Goal: Information Seeking & Learning: Learn about a topic

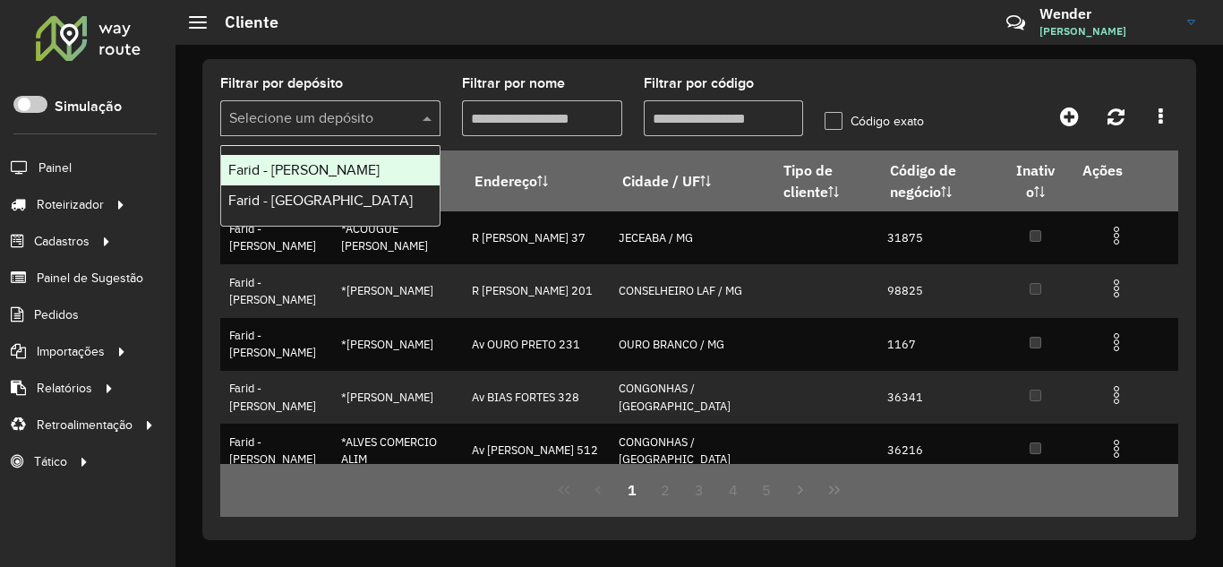
click at [439, 120] on span at bounding box center [429, 117] width 22 height 21
click at [355, 167] on span "Farid - [PERSON_NAME]" at bounding box center [303, 169] width 151 height 15
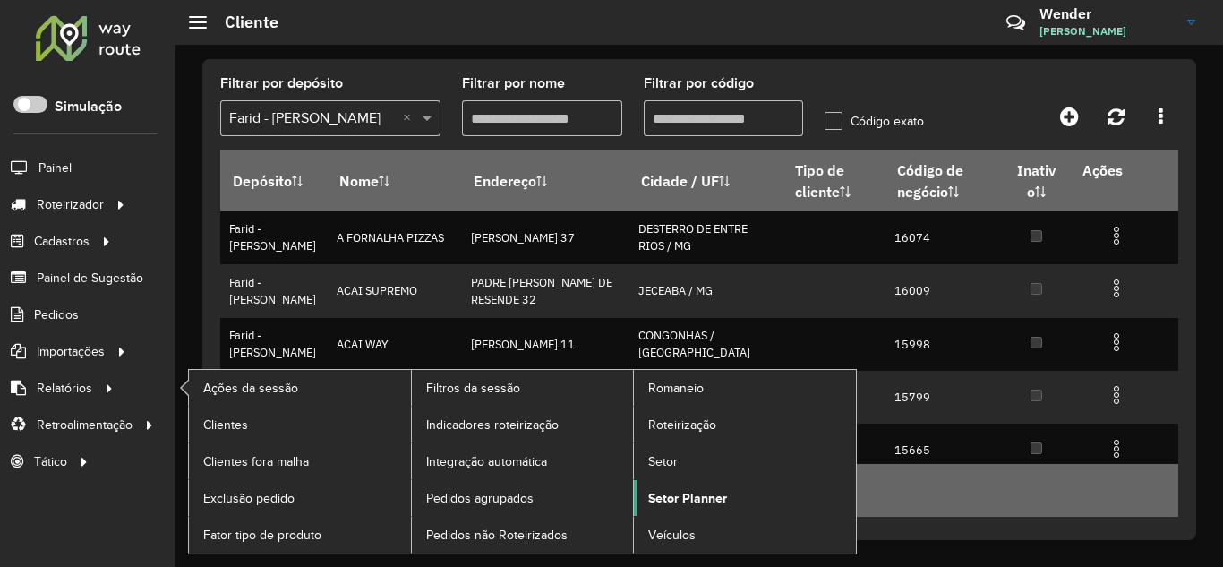
click at [653, 497] on span "Setor Planner" at bounding box center [687, 498] width 79 height 19
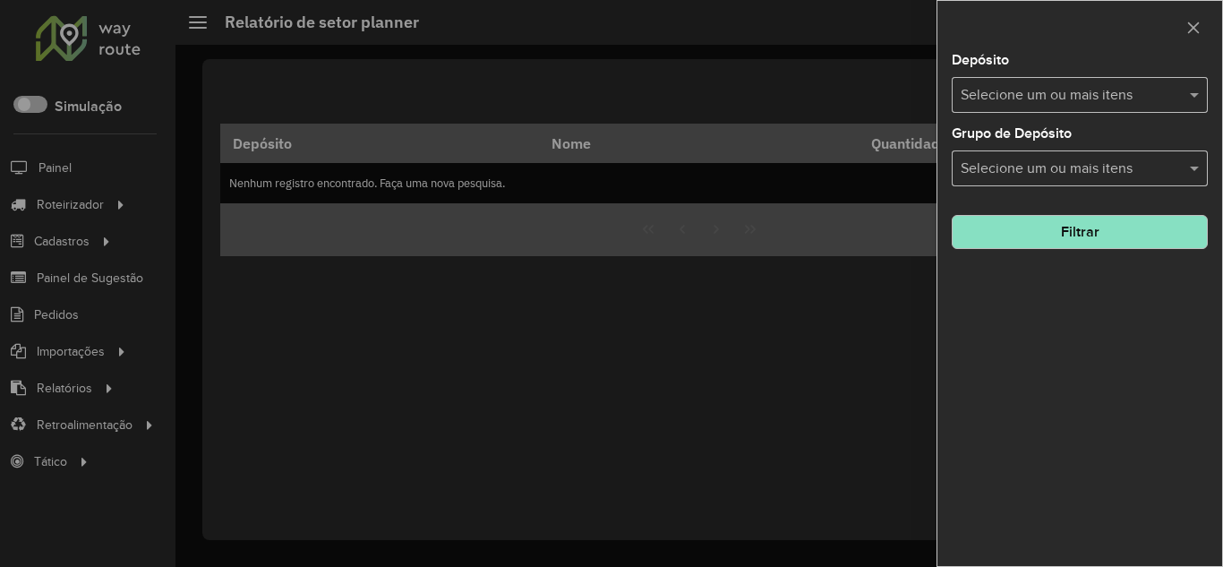
click at [995, 91] on input "text" at bounding box center [1070, 95] width 229 height 21
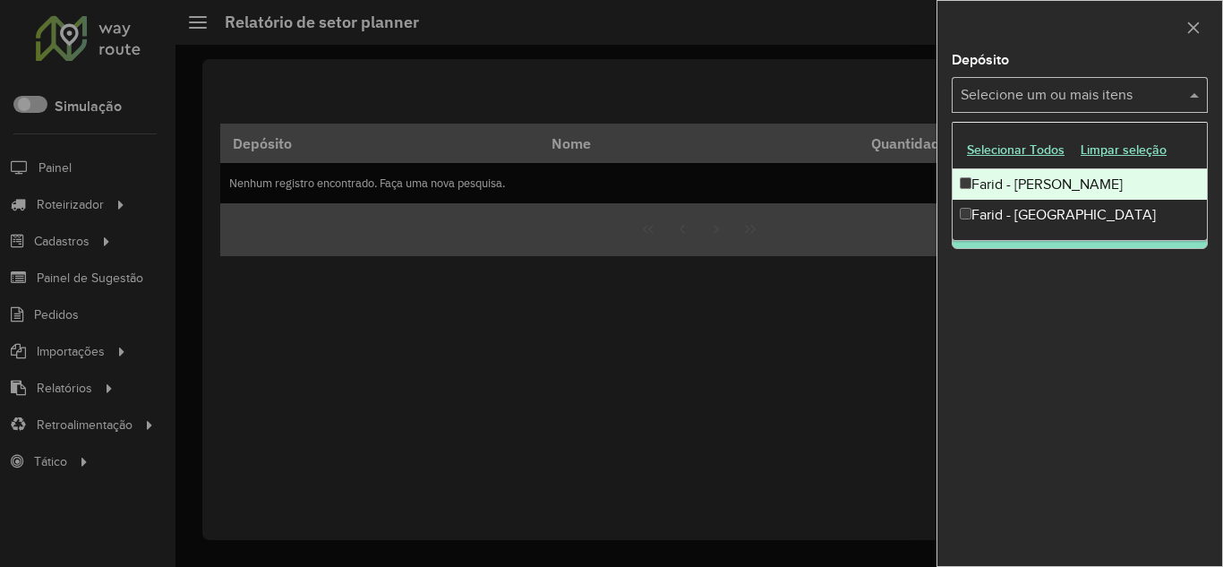
click at [1041, 179] on div "Farid - [PERSON_NAME]" at bounding box center [1079, 184] width 254 height 30
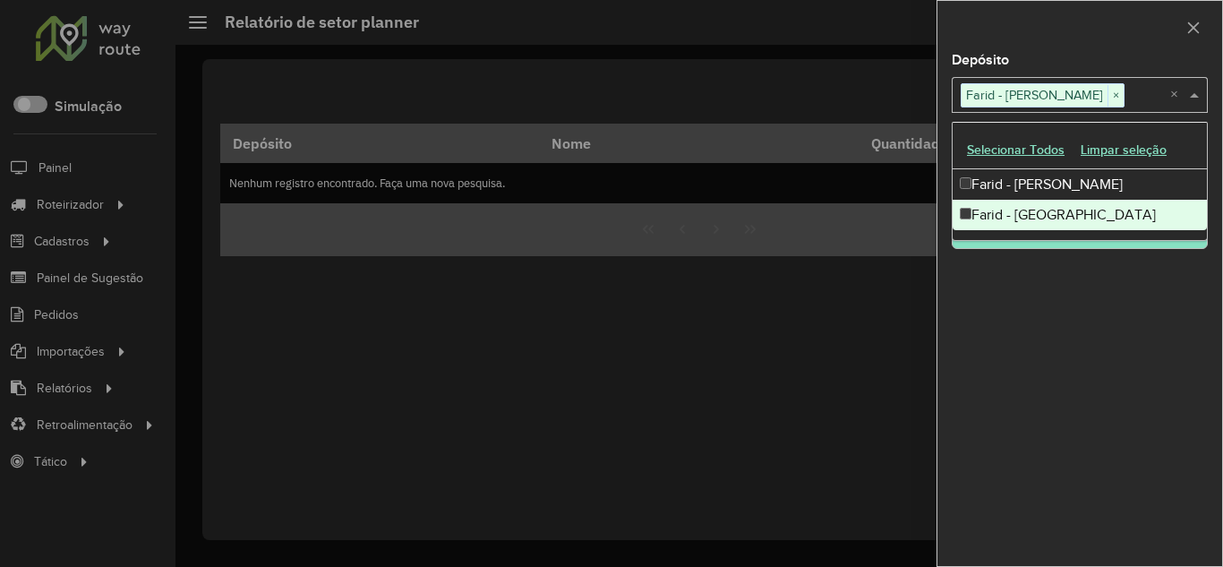
click at [1084, 254] on div "Depósito Selecione um ou mais itens Farid - Conselheiro Lafaiete × × Grupo de D…" at bounding box center [1079, 310] width 285 height 512
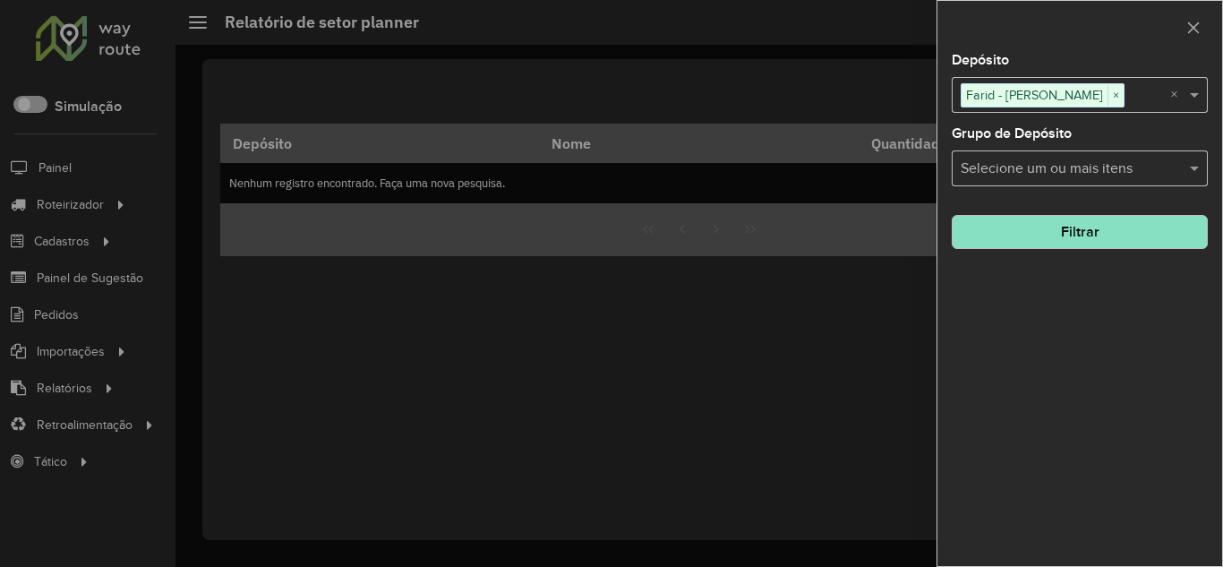
click at [1085, 226] on button "Filtrar" at bounding box center [1080, 232] width 256 height 34
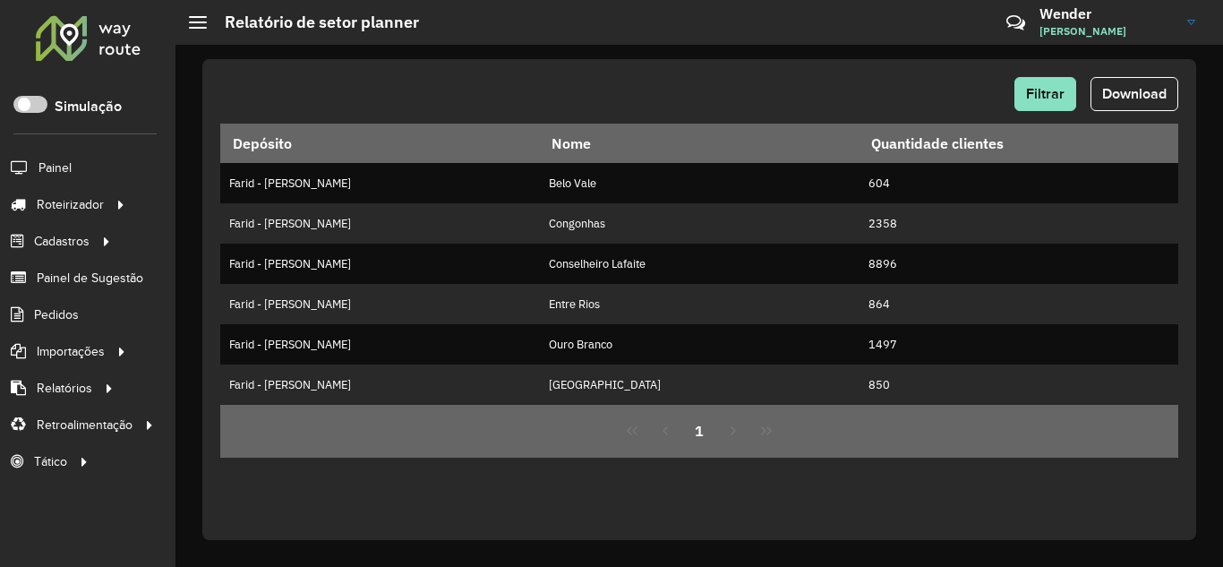
click at [737, 438] on div "1" at bounding box center [699, 431] width 958 height 53
click at [731, 434] on div "1" at bounding box center [699, 431] width 958 height 53
click at [1049, 104] on button "Filtrar" at bounding box center [1045, 94] width 62 height 34
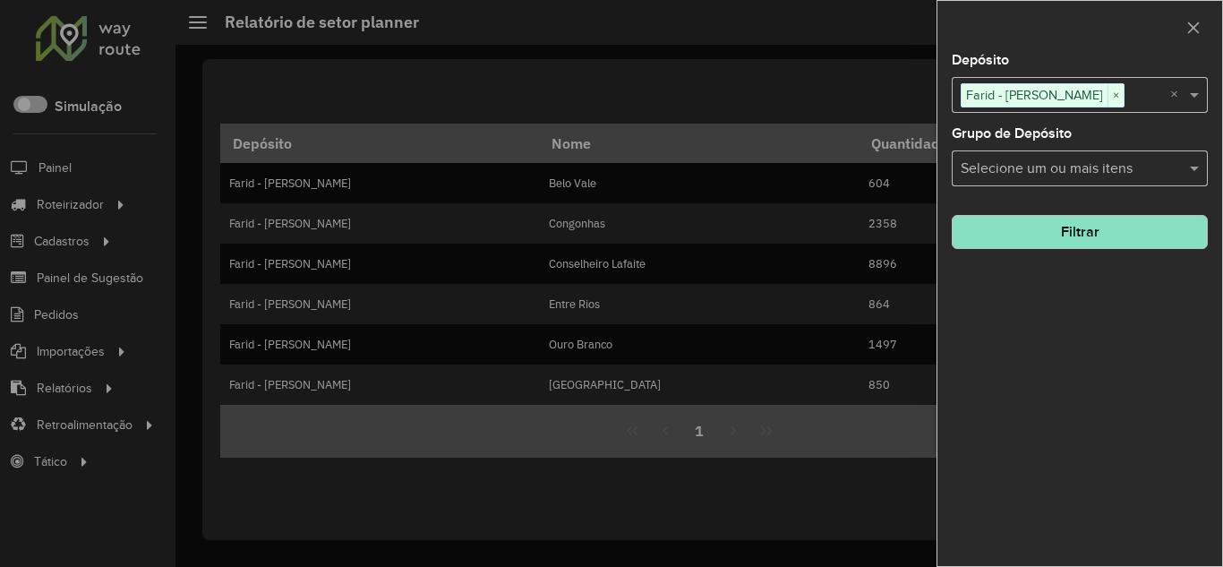
click at [1089, 172] on input "text" at bounding box center [1070, 168] width 229 height 21
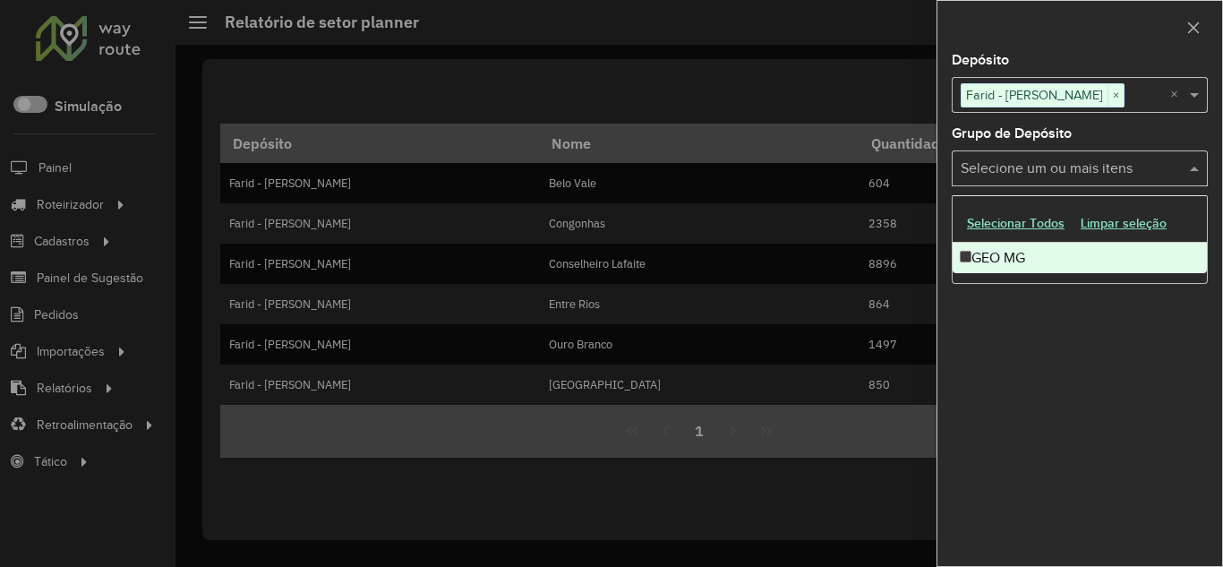
click at [1024, 379] on div "Depósito Selecione um ou mais itens Farid - Conselheiro Lafaiete × × Grupo de D…" at bounding box center [1079, 310] width 285 height 512
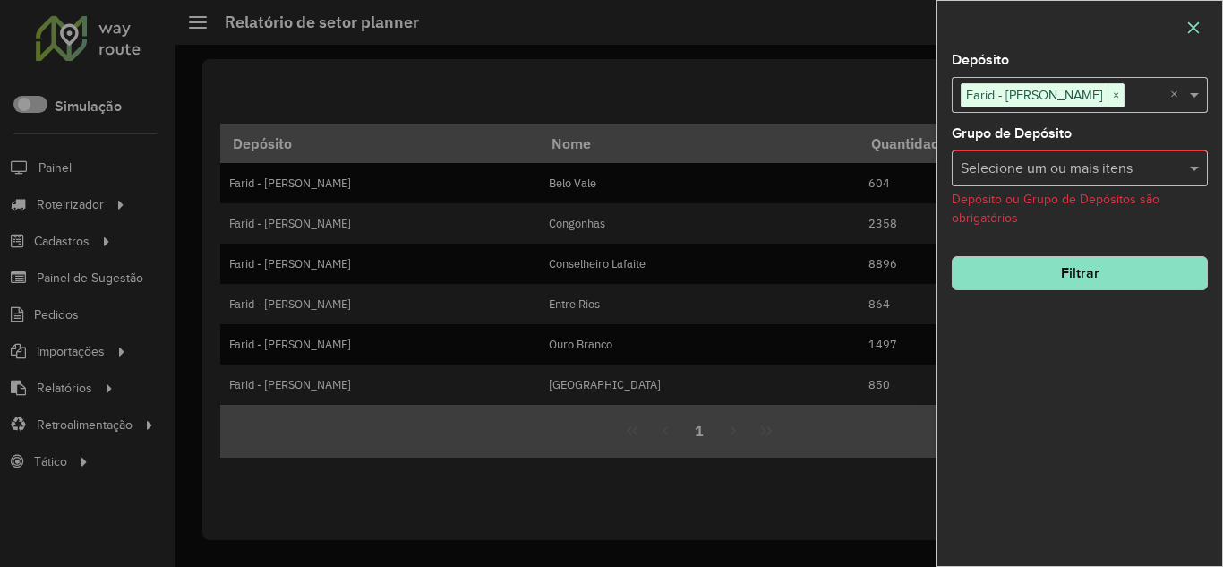
click at [1197, 23] on icon "button" at bounding box center [1194, 27] width 12 height 12
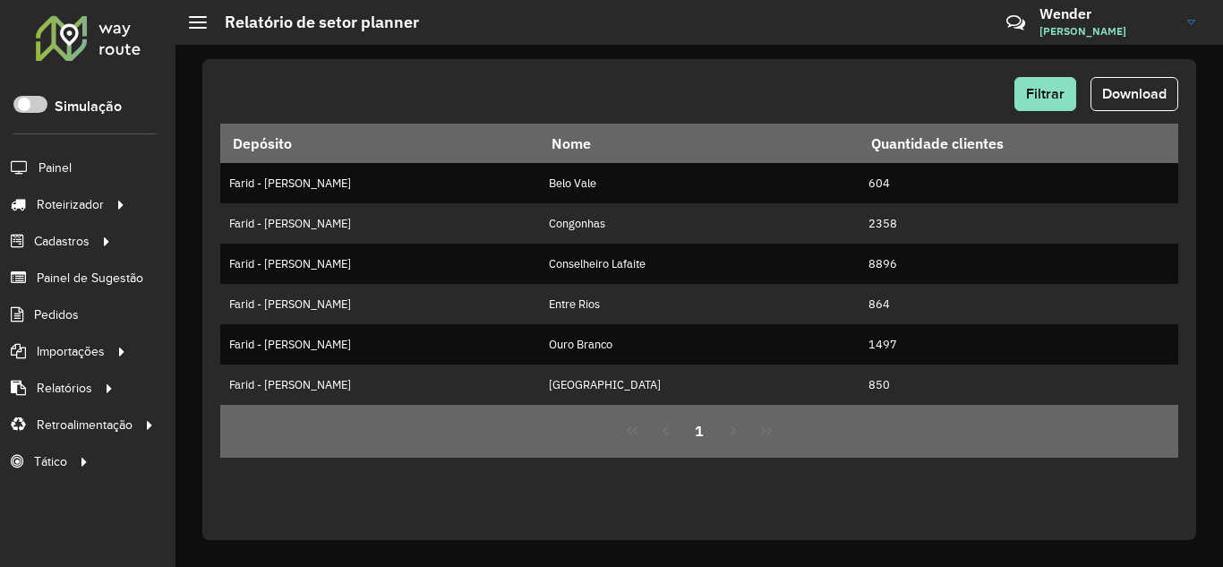
click at [835, 68] on div "Filtrar Download Depósito Nome Quantidade clientes Farid - Conselheiro Lafaiete…" at bounding box center [699, 299] width 994 height 481
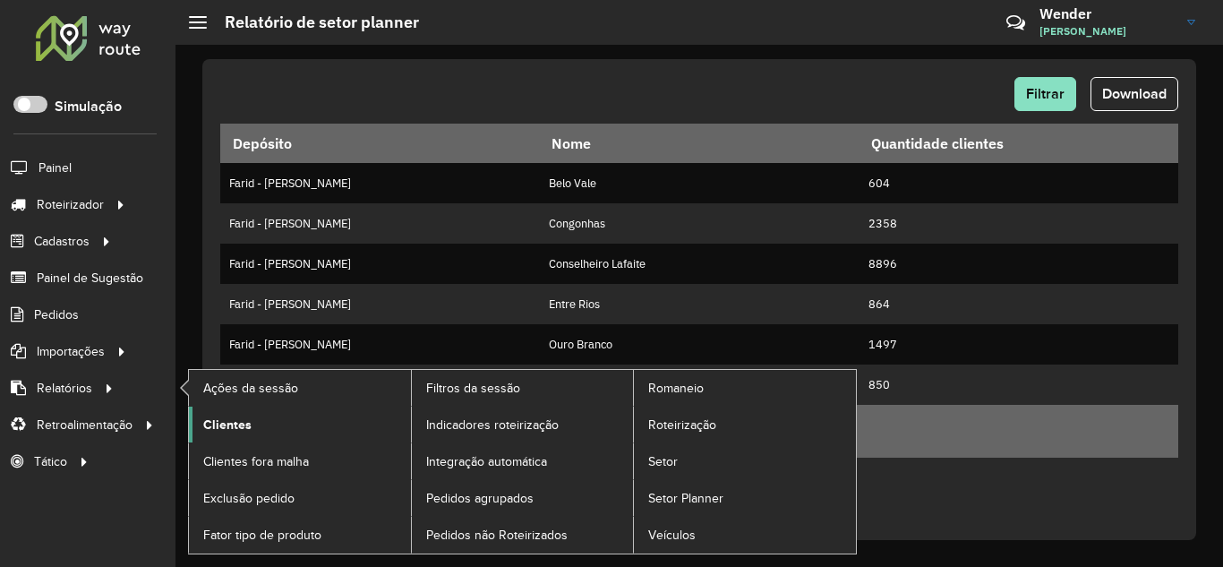
click at [275, 424] on link "Clientes" at bounding box center [300, 424] width 222 height 36
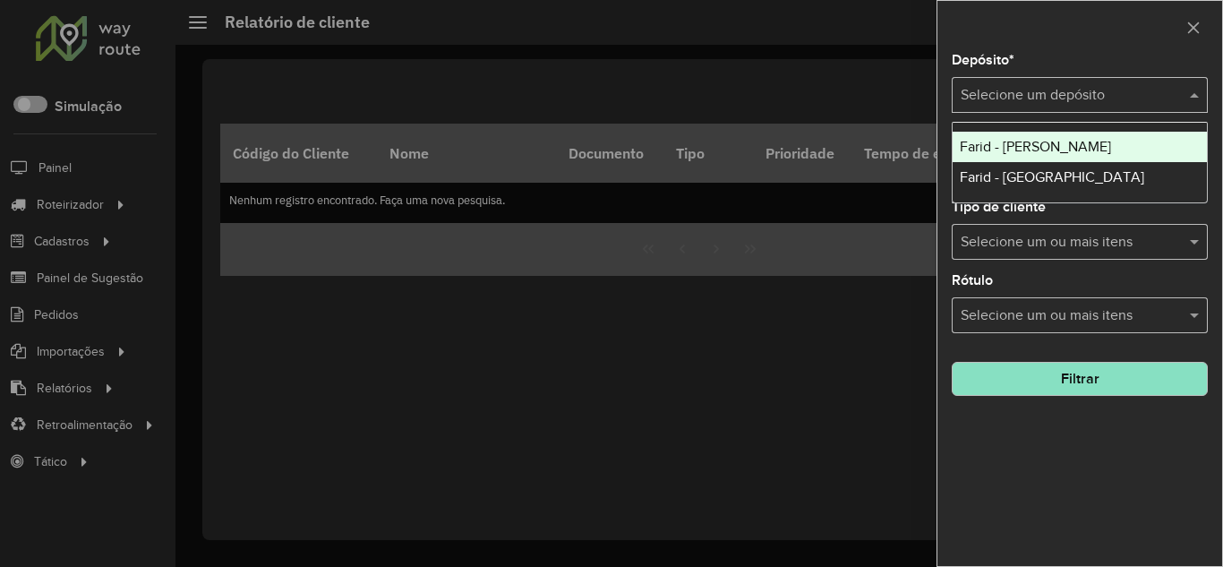
click at [1106, 90] on input "text" at bounding box center [1062, 95] width 202 height 21
click at [1055, 140] on span "Farid - [PERSON_NAME]" at bounding box center [1035, 146] width 151 height 15
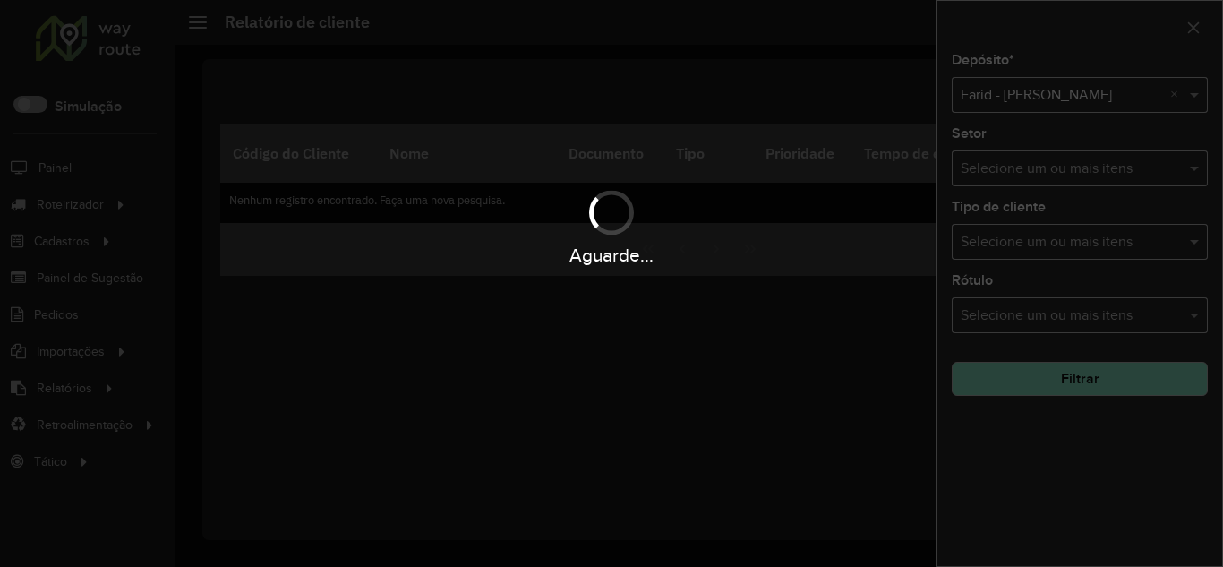
click at [1039, 384] on hb-app "Aguarde... Pop-up bloqueado! Seu navegador bloqueou automáticamente a abertura …" at bounding box center [611, 283] width 1223 height 567
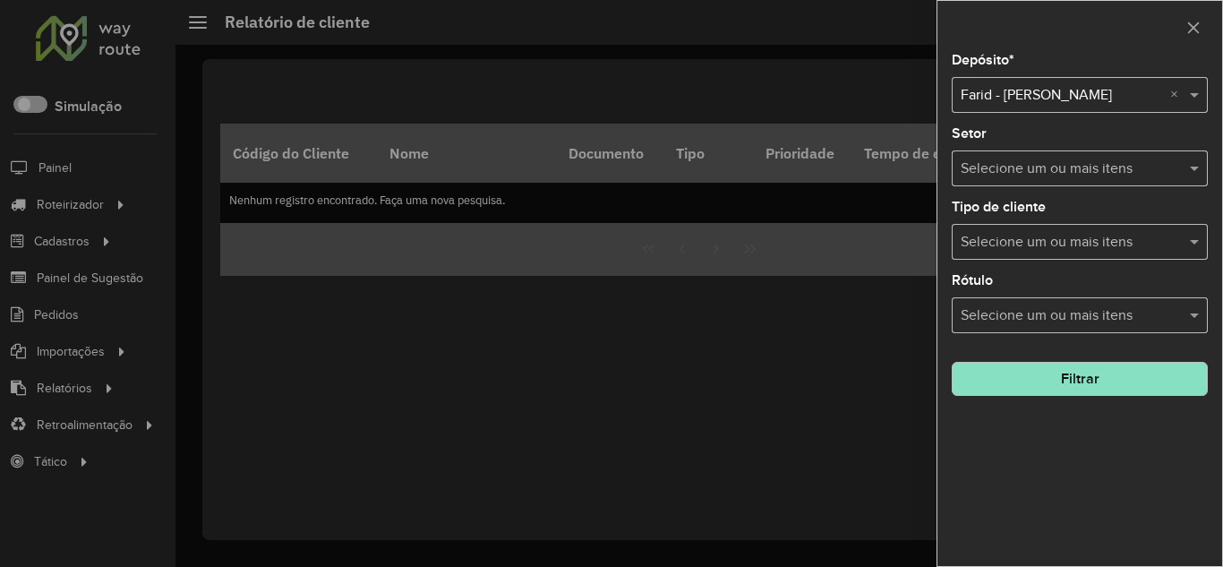
click at [1039, 384] on button "Filtrar" at bounding box center [1080, 379] width 256 height 34
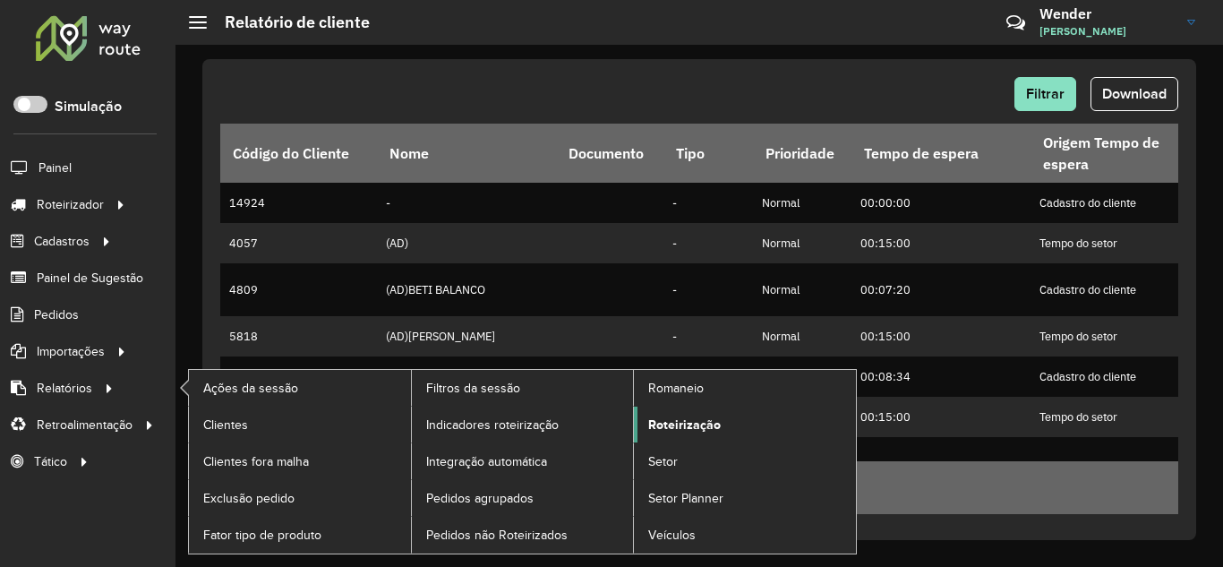
click at [671, 424] on span "Roteirização" at bounding box center [684, 424] width 73 height 19
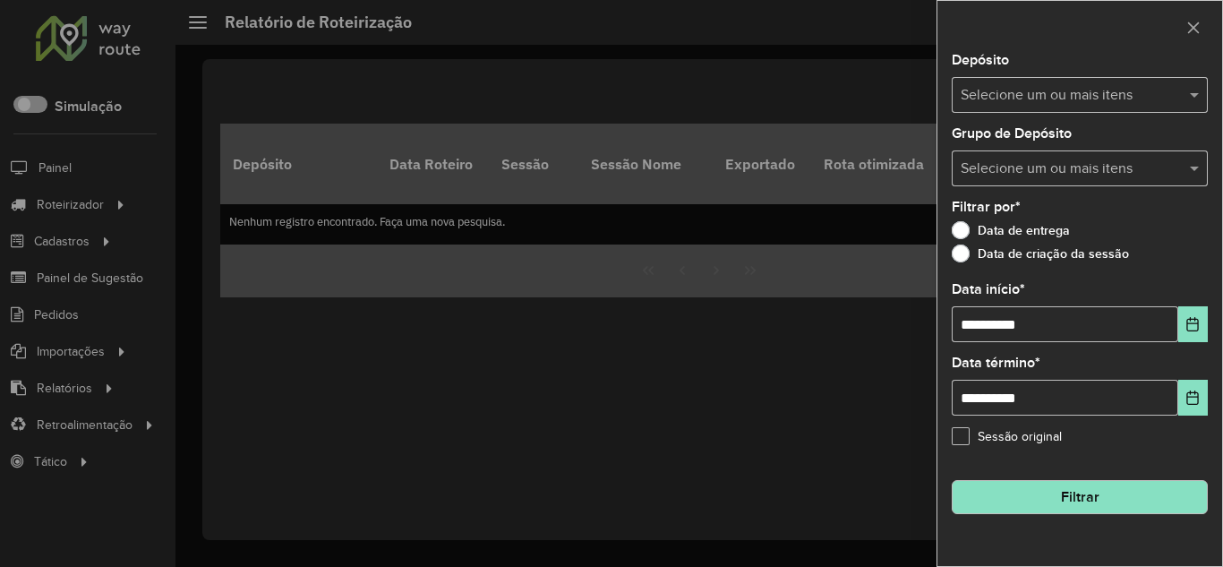
click at [1054, 78] on div "Selecione um ou mais itens" at bounding box center [1080, 95] width 256 height 36
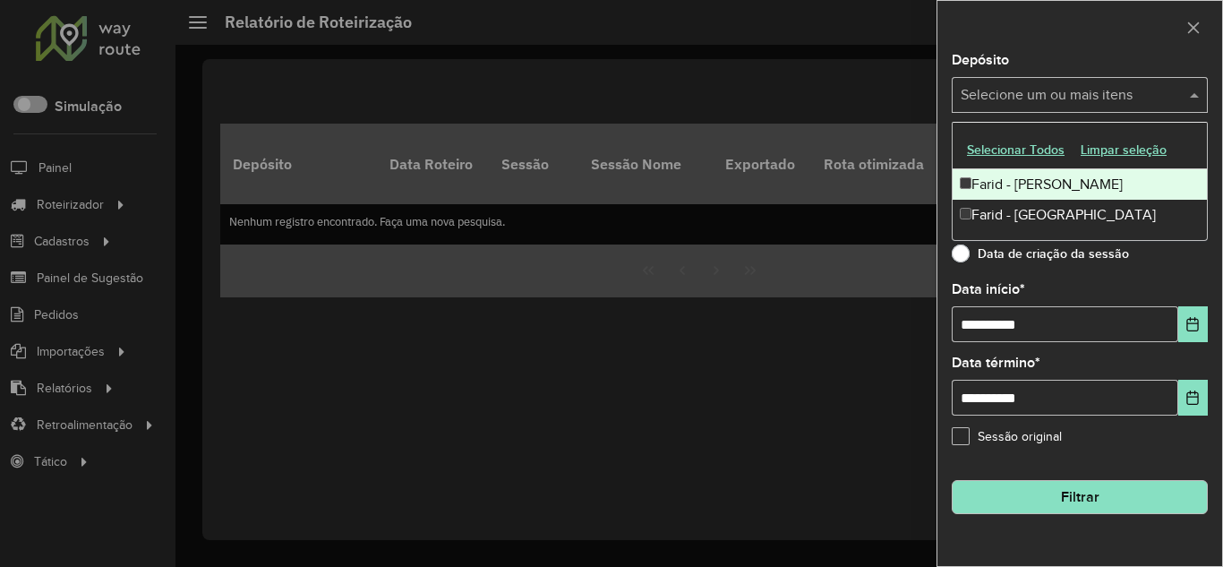
click at [1031, 185] on div "Farid - [PERSON_NAME]" at bounding box center [1079, 184] width 254 height 30
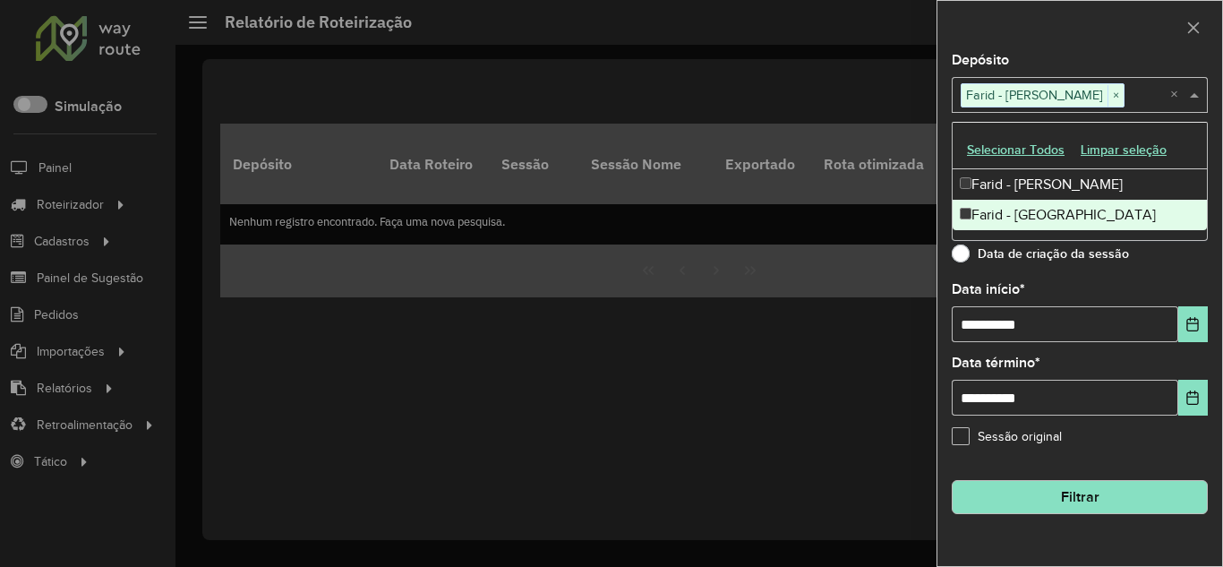
click at [747, 372] on div at bounding box center [611, 283] width 1223 height 567
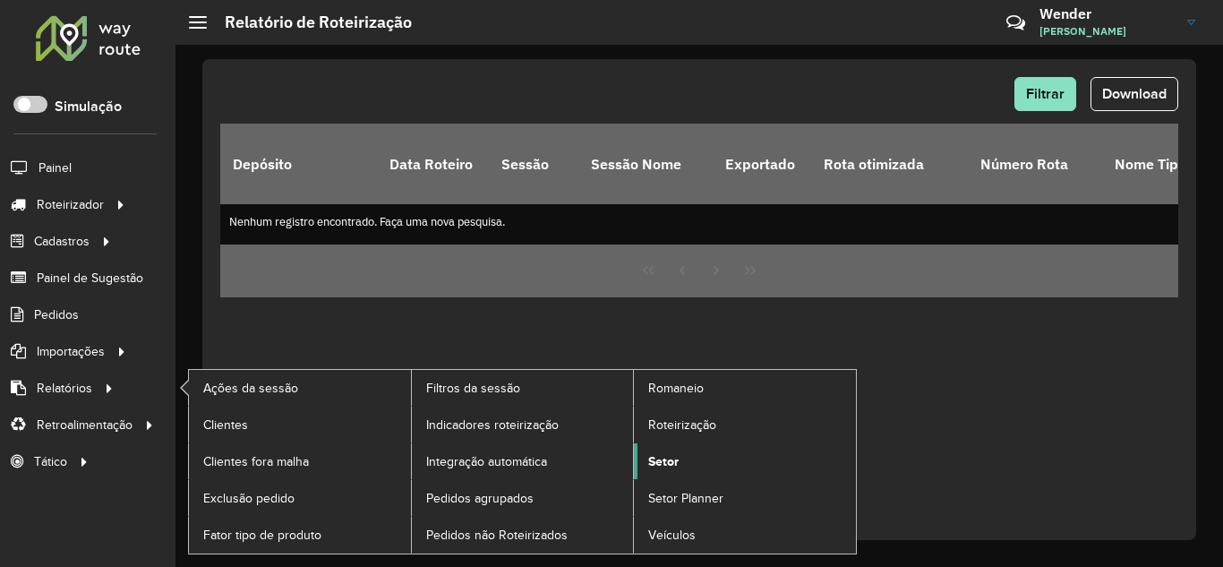
click at [675, 463] on span "Setor" at bounding box center [663, 461] width 30 height 19
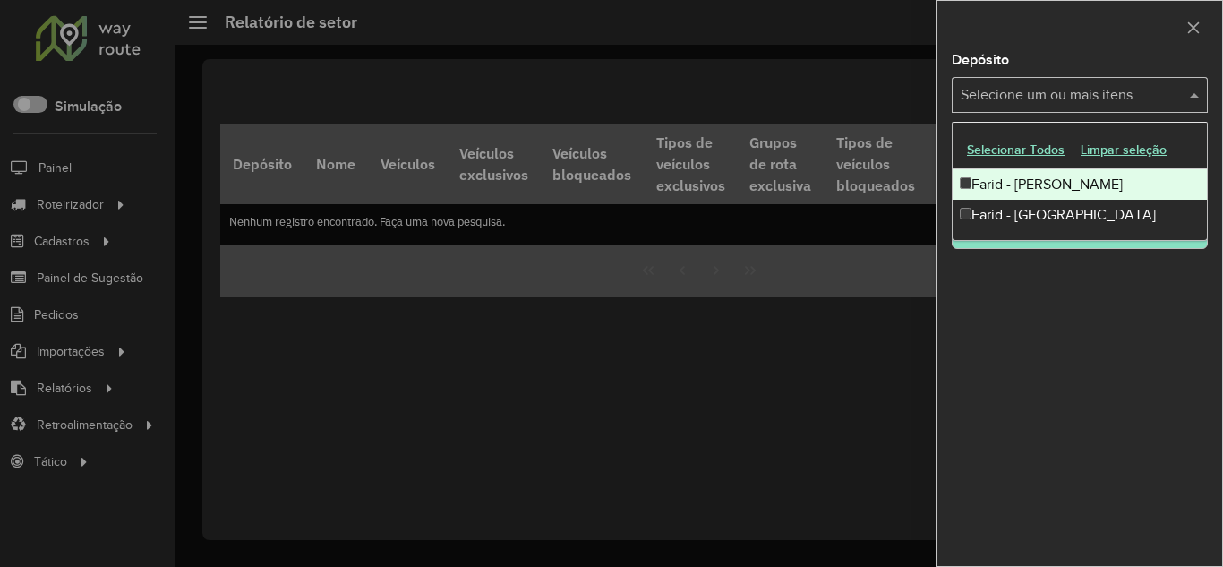
click at [1126, 99] on input "text" at bounding box center [1070, 95] width 229 height 21
click at [1066, 181] on div "Farid - [PERSON_NAME]" at bounding box center [1079, 184] width 254 height 30
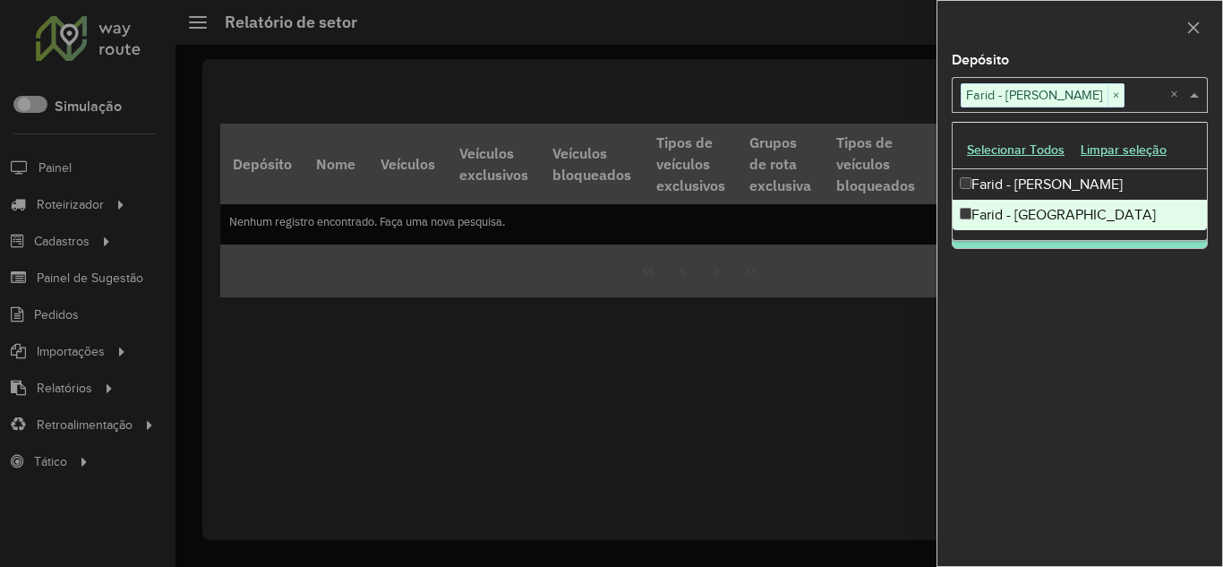
click at [1025, 287] on div "Depósito Selecione um ou mais itens Farid - Conselheiro Lafaiete × × Grupo de D…" at bounding box center [1079, 310] width 285 height 512
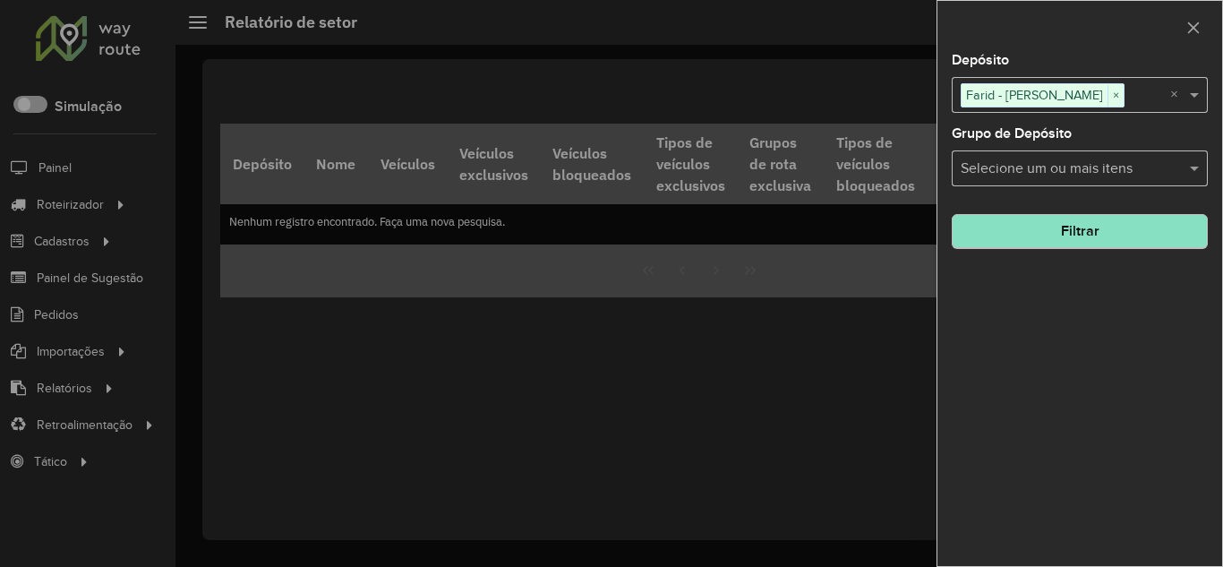
click at [1040, 249] on hb-field-button "Filtrar" at bounding box center [1080, 225] width 256 height 48
click at [999, 230] on button "Filtrar" at bounding box center [1080, 232] width 256 height 34
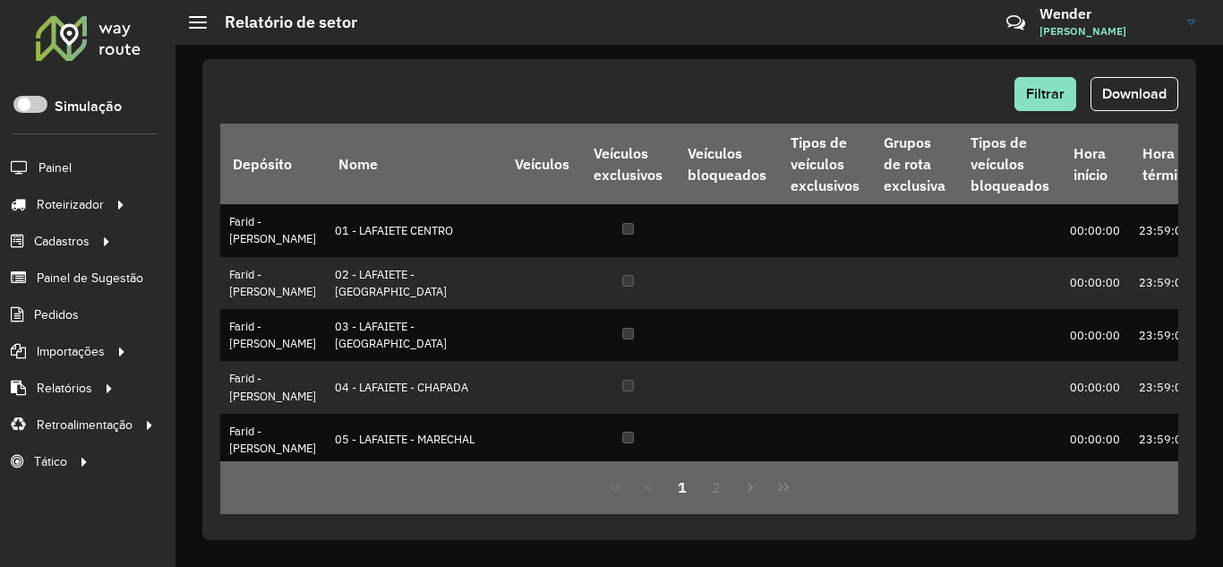
click at [447, 71] on div "Filtrar Download Depósito Nome Veículos Veículos exclusivos Veículos bloqueados…" at bounding box center [699, 299] width 994 height 481
click at [72, 38] on div at bounding box center [88, 37] width 108 height 47
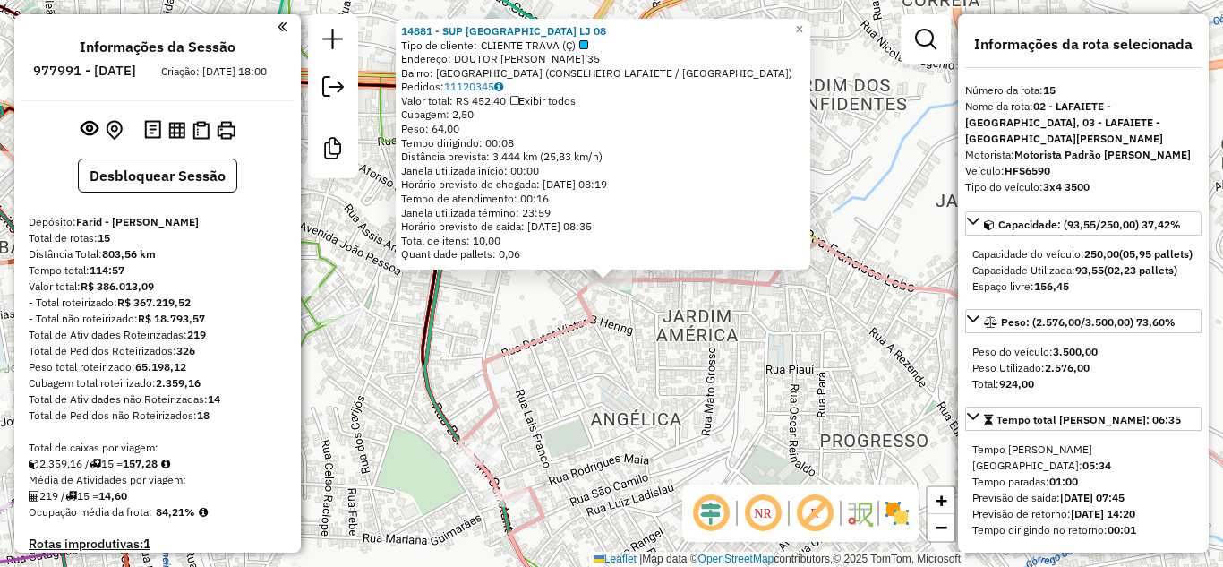
select select "**********"
